Goal: Check status: Check status

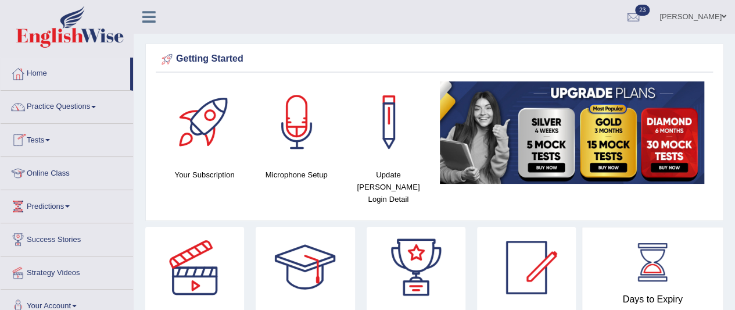
click at [51, 137] on link "Tests" at bounding box center [67, 138] width 132 height 29
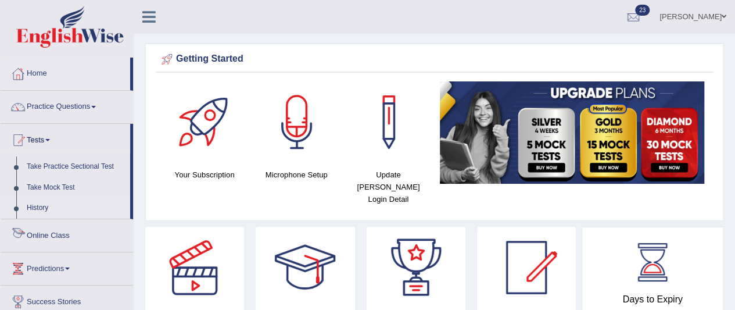
click at [37, 204] on link "History" at bounding box center [75, 208] width 109 height 21
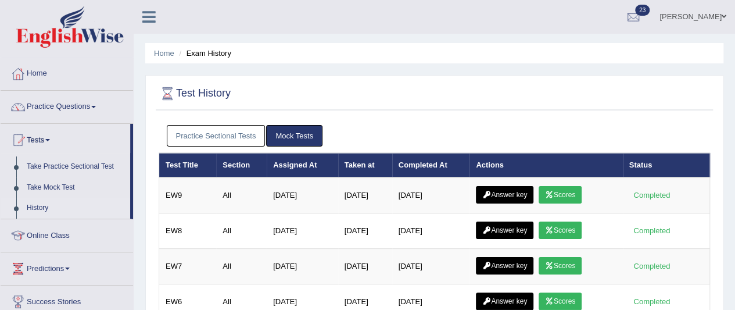
click at [201, 138] on link "Practice Sectional Tests" at bounding box center [216, 135] width 99 height 21
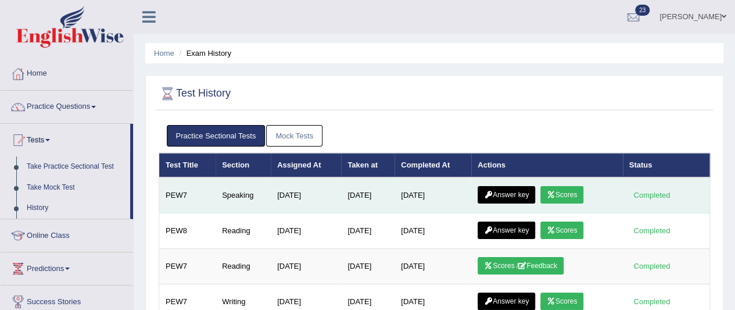
click at [556, 192] on icon at bounding box center [551, 194] width 9 height 7
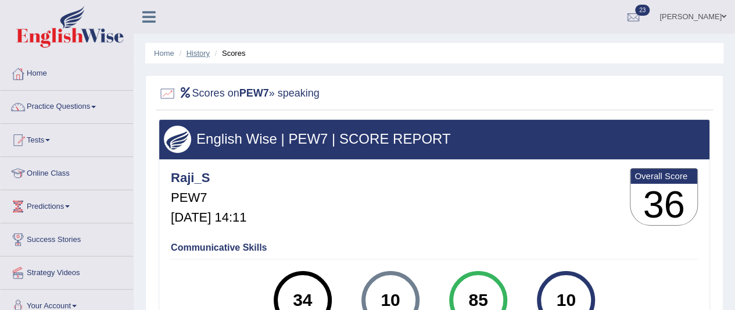
click at [202, 53] on link "History" at bounding box center [198, 53] width 23 height 9
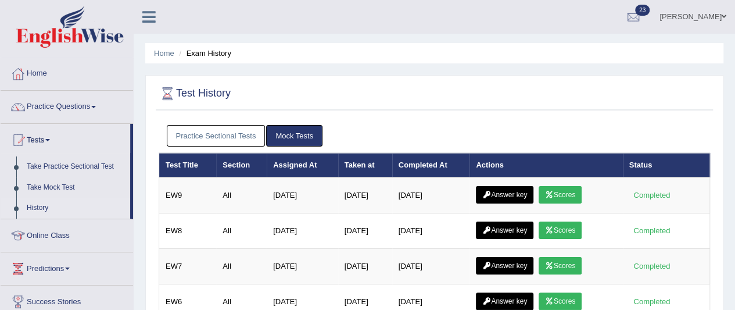
click at [223, 134] on link "Practice Sectional Tests" at bounding box center [216, 135] width 99 height 21
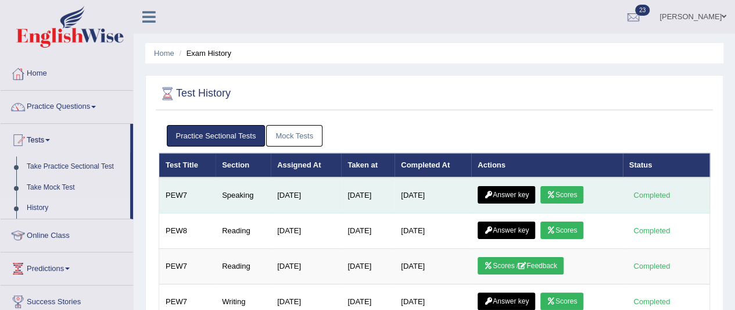
click at [514, 198] on link "Answer key" at bounding box center [507, 194] width 58 height 17
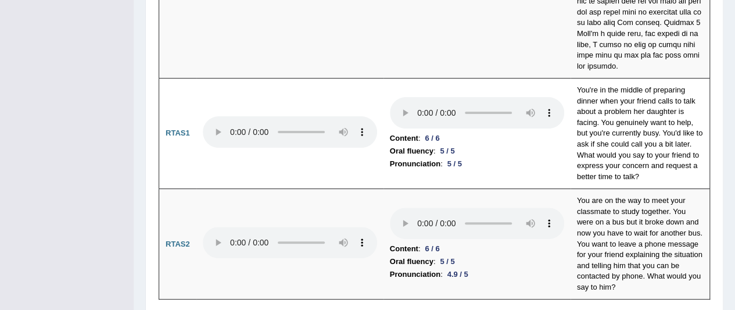
scroll to position [4525, 0]
